Goal: Task Accomplishment & Management: Complete application form

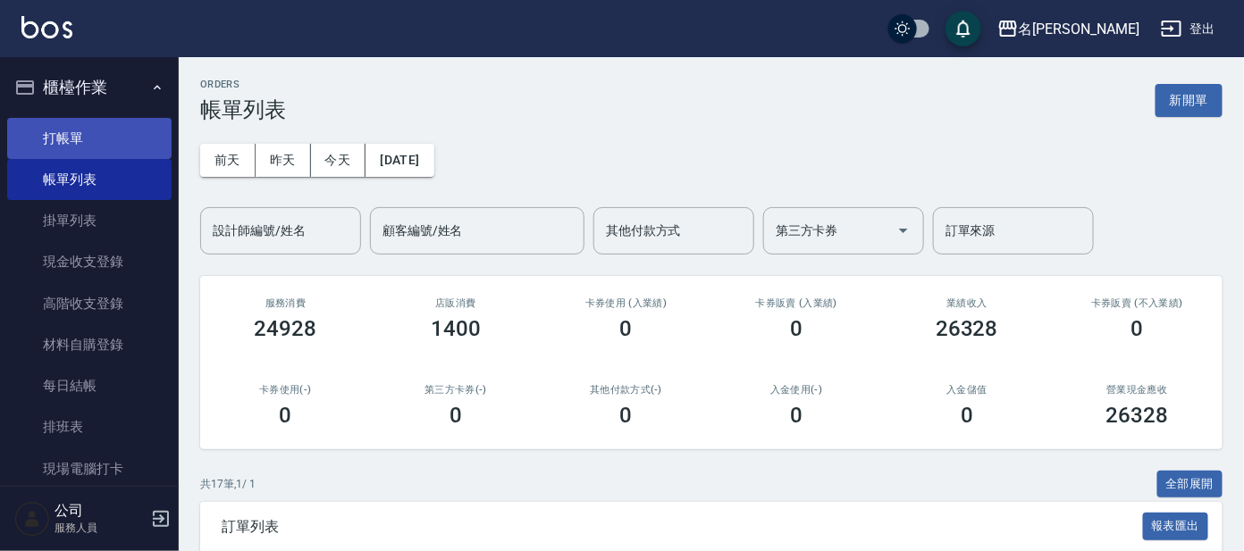
click at [84, 134] on link "打帳單" at bounding box center [89, 138] width 164 height 41
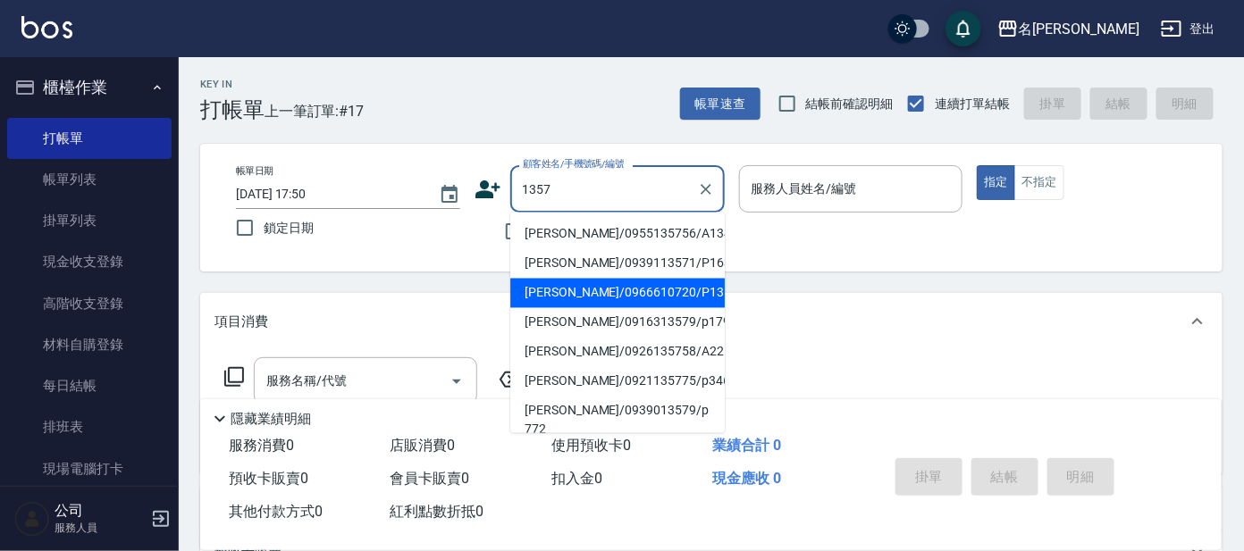
type input "[PERSON_NAME]/0966610720/P1357"
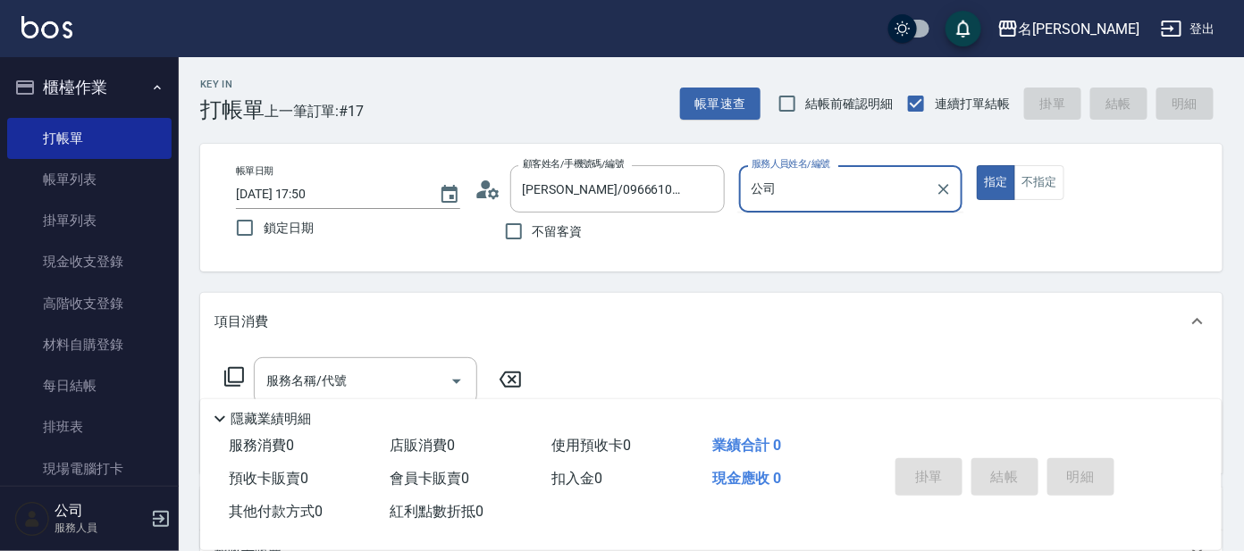
type input "公"
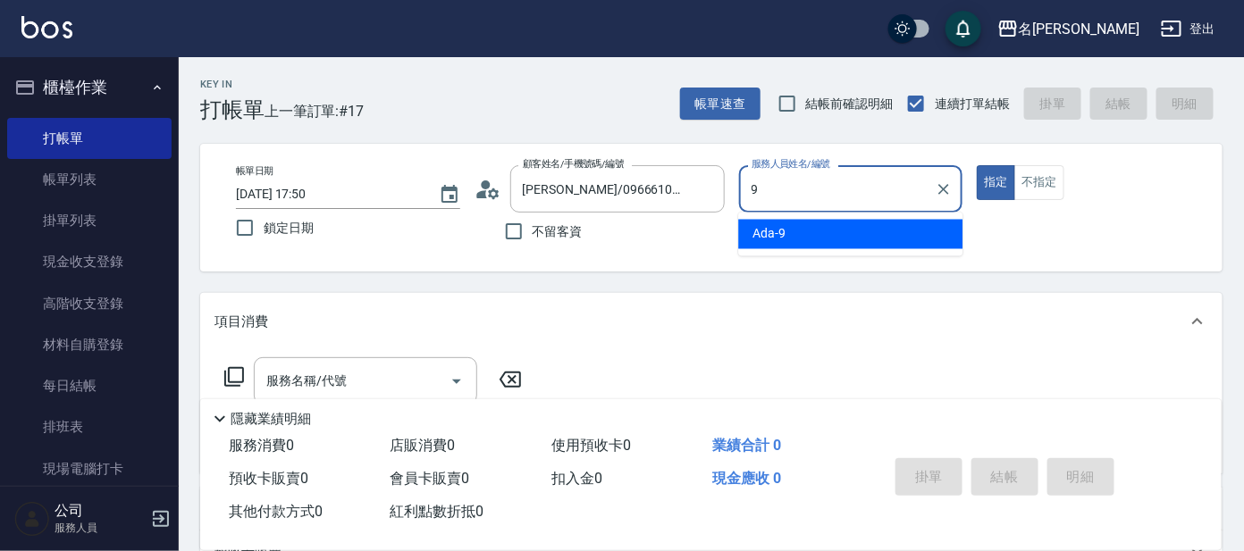
type input "Ada-9"
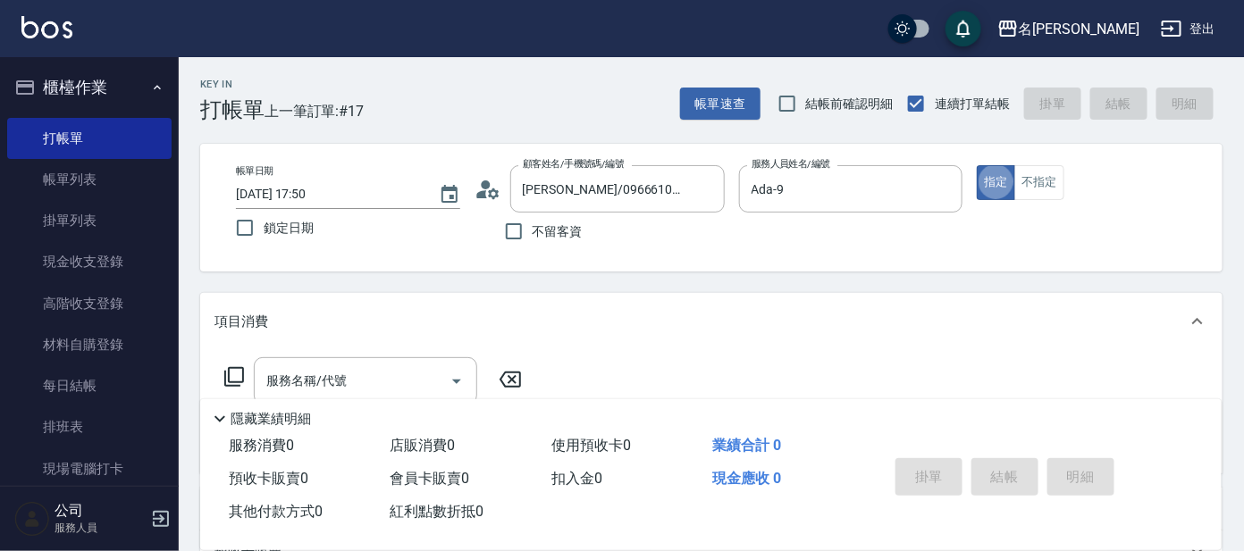
type button "true"
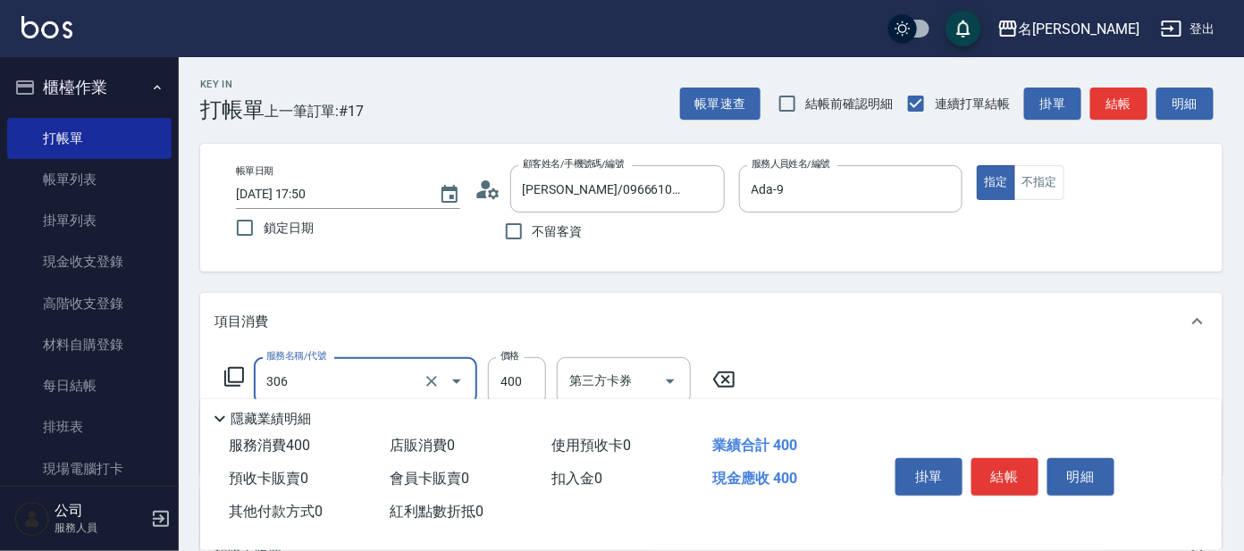
type input "高中(306)"
type input "450"
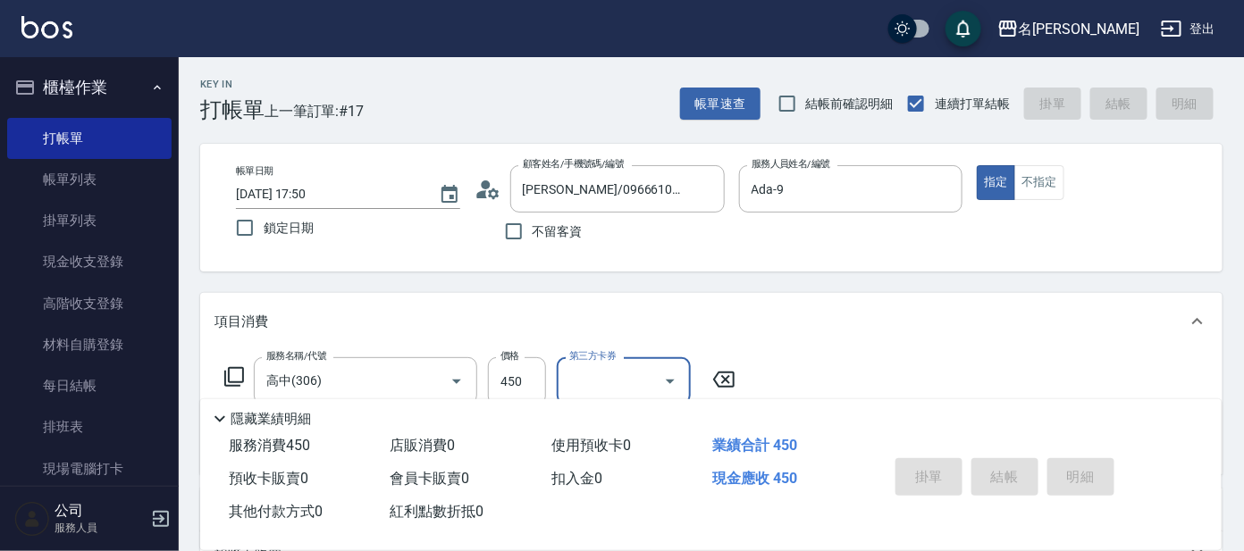
type input "[DATE] 17:51"
